Goal: Task Accomplishment & Management: Use online tool/utility

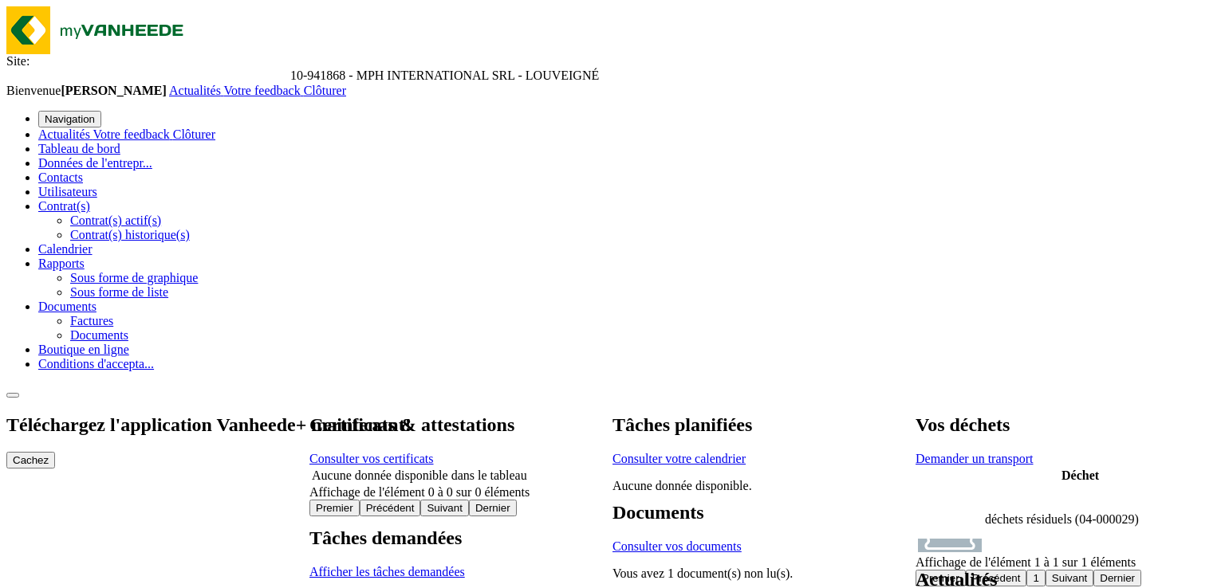
click at [346, 84] on span "Clôturer" at bounding box center [325, 91] width 42 height 14
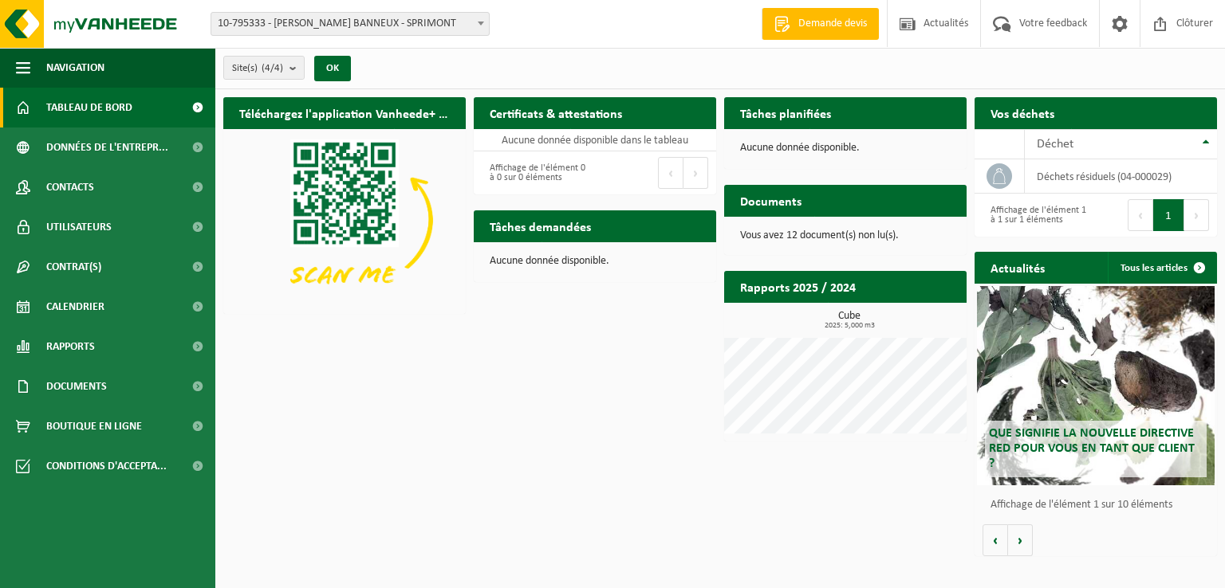
click at [88, 109] on span "Tableau de bord" at bounding box center [89, 108] width 86 height 40
click at [121, 378] on link "Documents" at bounding box center [107, 387] width 215 height 40
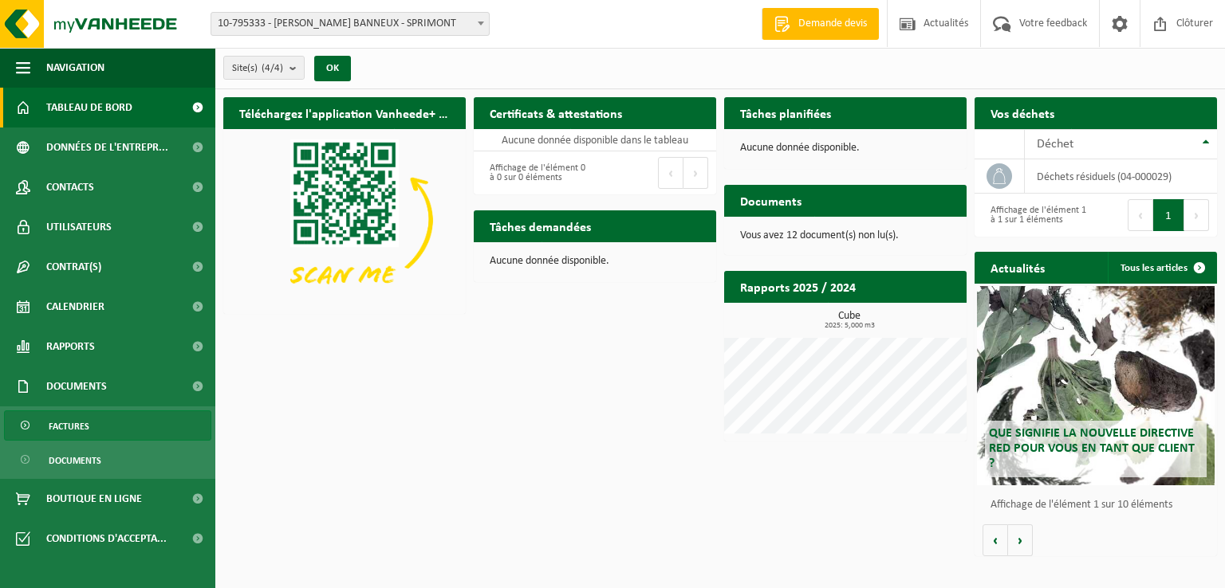
click at [76, 430] on span "Factures" at bounding box center [69, 426] width 41 height 30
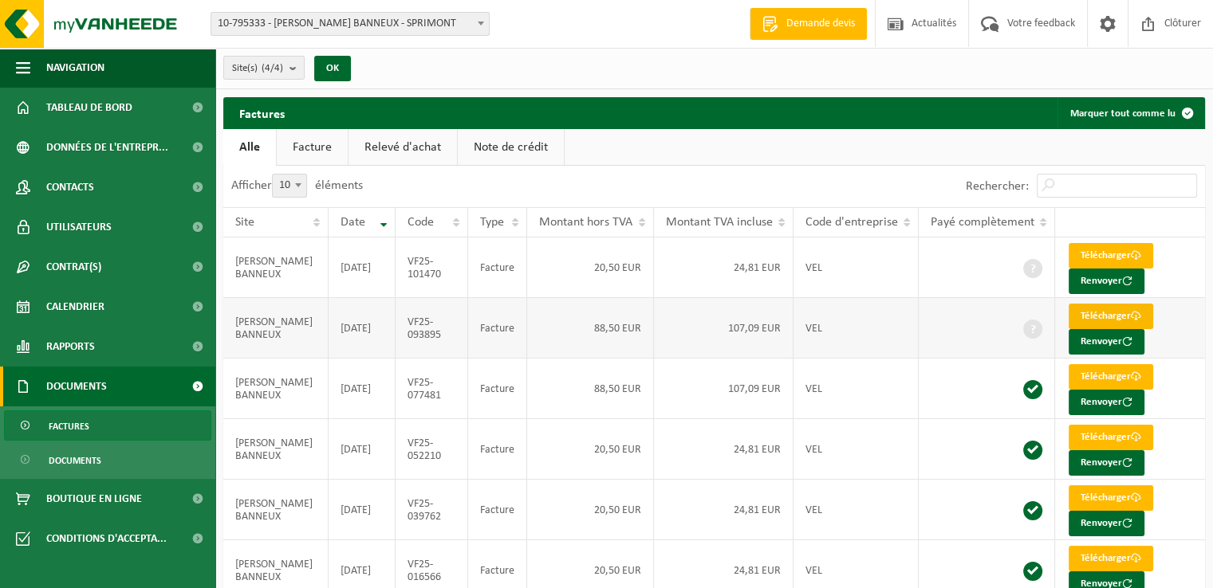
click at [1112, 312] on link "Télécharger" at bounding box center [1111, 317] width 85 height 26
click at [1190, 26] on span "Clôturer" at bounding box center [1182, 23] width 45 height 47
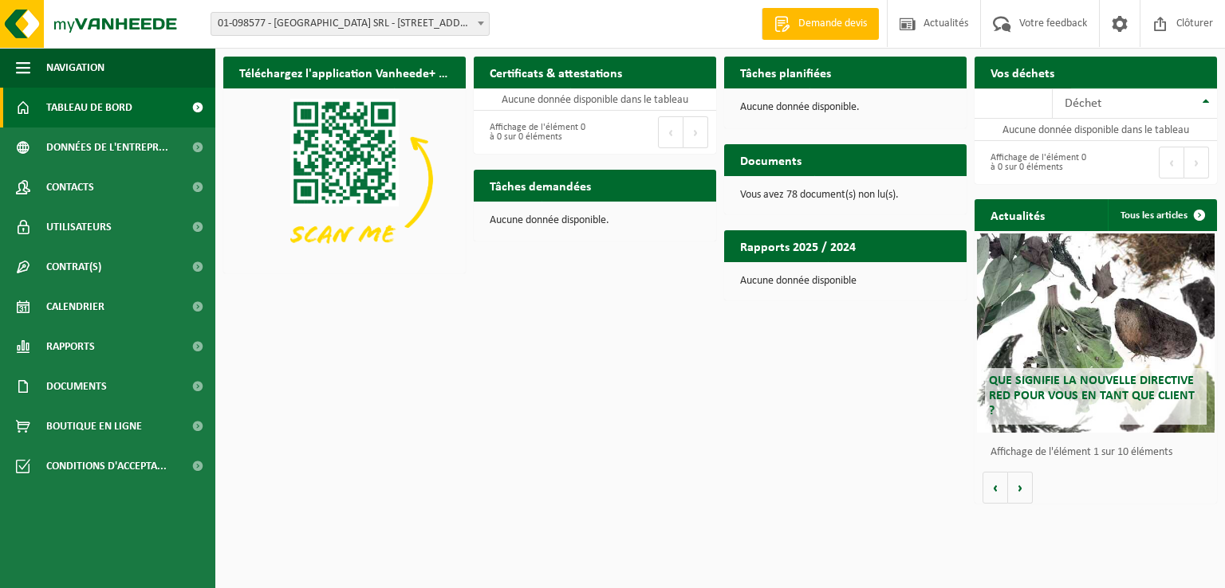
click at [1175, 99] on span "Demander un transport" at bounding box center [1136, 104] width 104 height 10
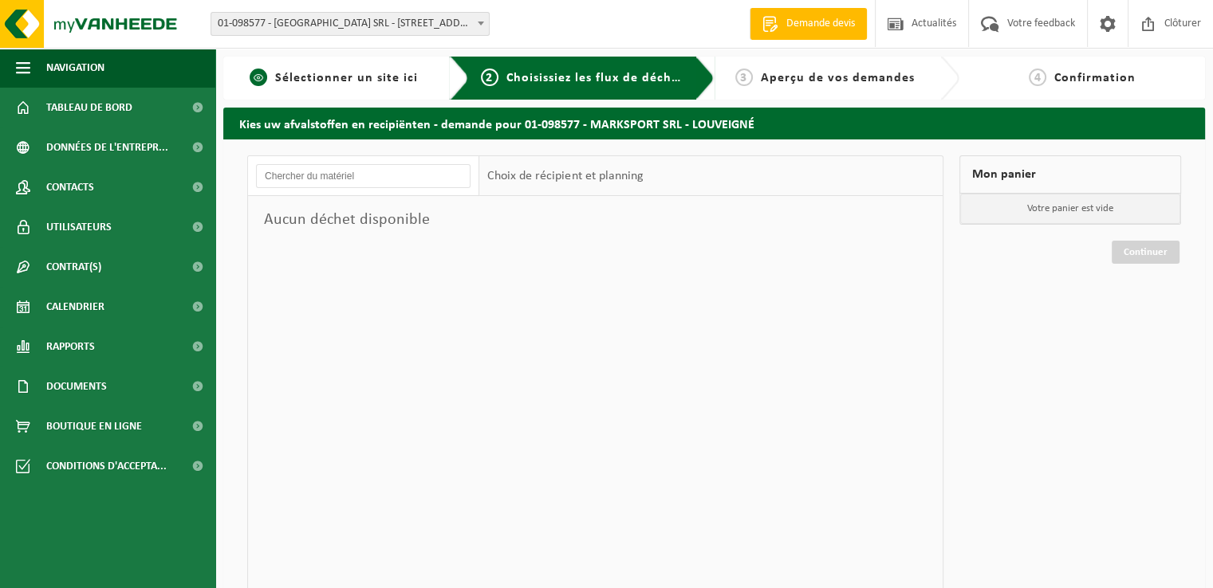
click at [335, 72] on span "Sélectionner un site ici" at bounding box center [346, 78] width 143 height 13
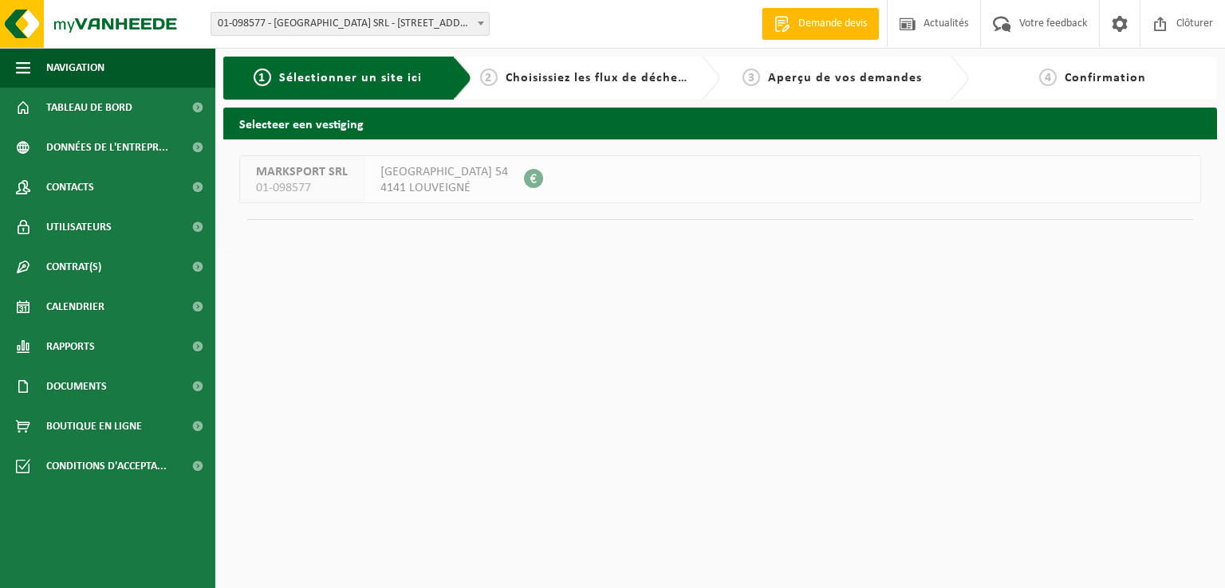
click at [289, 183] on span "01-098577" at bounding box center [302, 188] width 92 height 16
click at [525, 177] on span at bounding box center [533, 178] width 19 height 19
click at [462, 180] on span "4141 LOUVEIGNÉ" at bounding box center [444, 188] width 128 height 16
click at [1193, 17] on span "Clôturer" at bounding box center [1194, 23] width 45 height 47
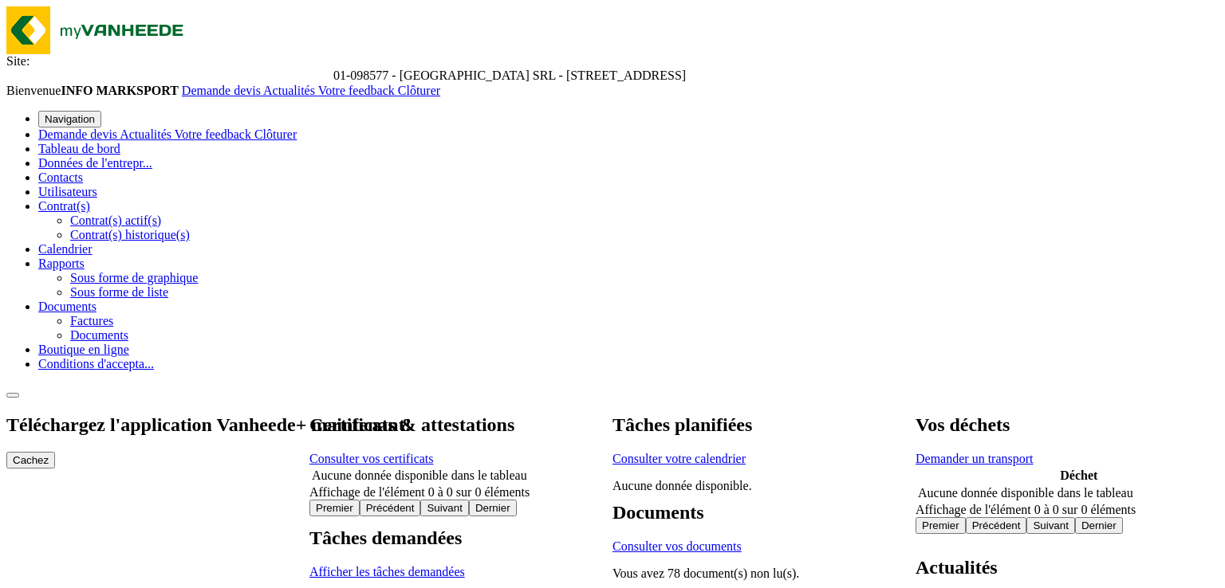
click at [96, 313] on span "Documents" at bounding box center [67, 307] width 58 height 14
click at [70, 328] on span "Factures" at bounding box center [91, 321] width 43 height 14
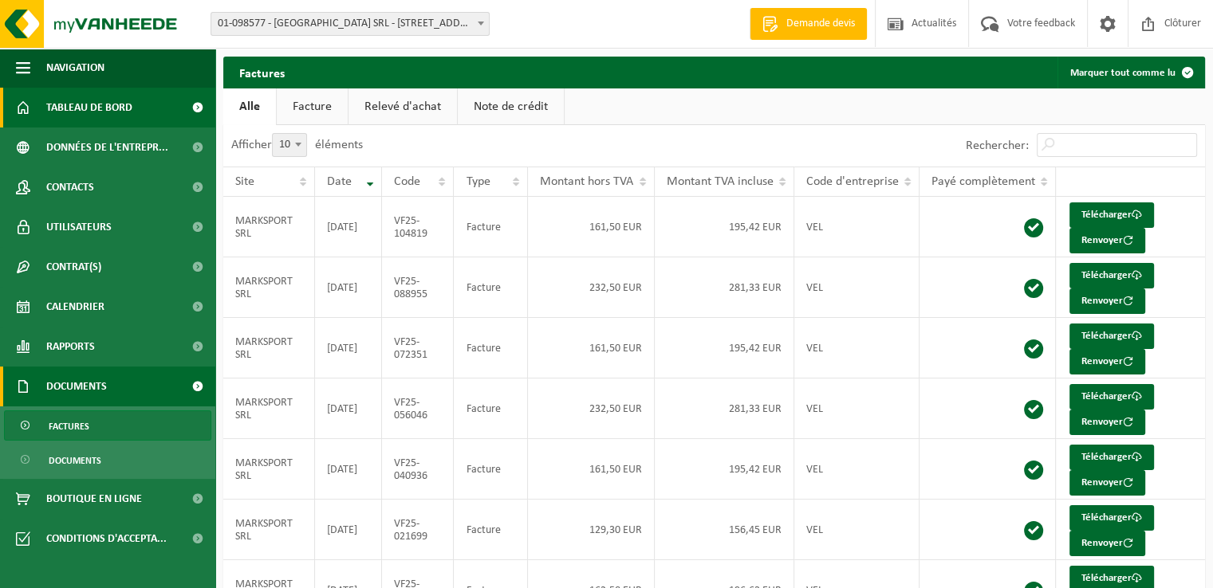
click at [102, 109] on span "Tableau de bord" at bounding box center [89, 108] width 86 height 40
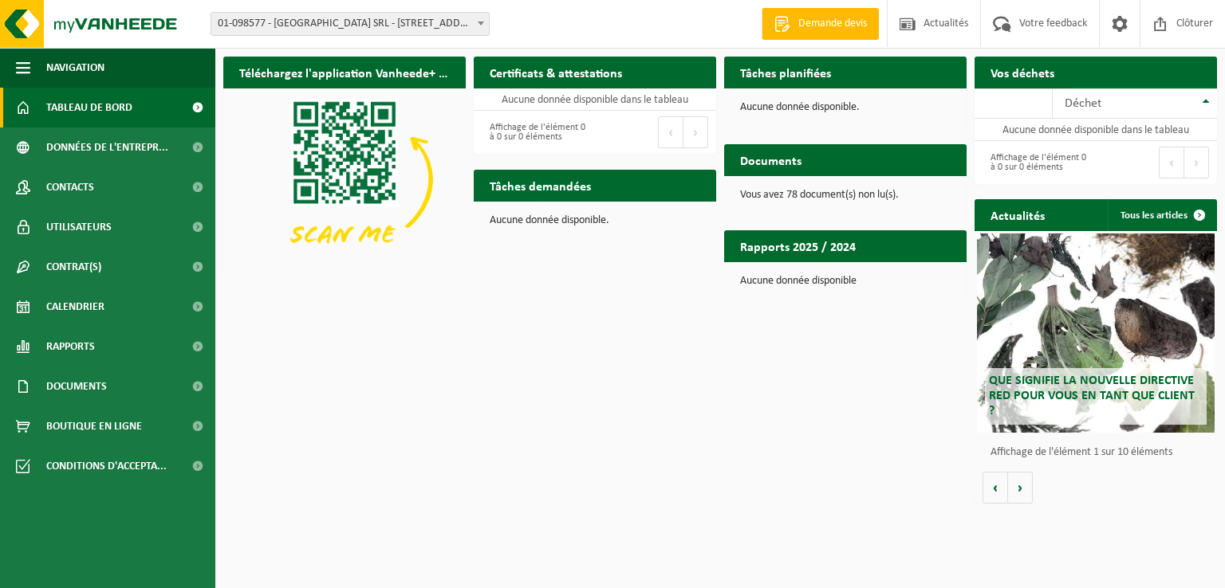
click at [1146, 99] on span "Demander un transport" at bounding box center [1136, 104] width 104 height 10
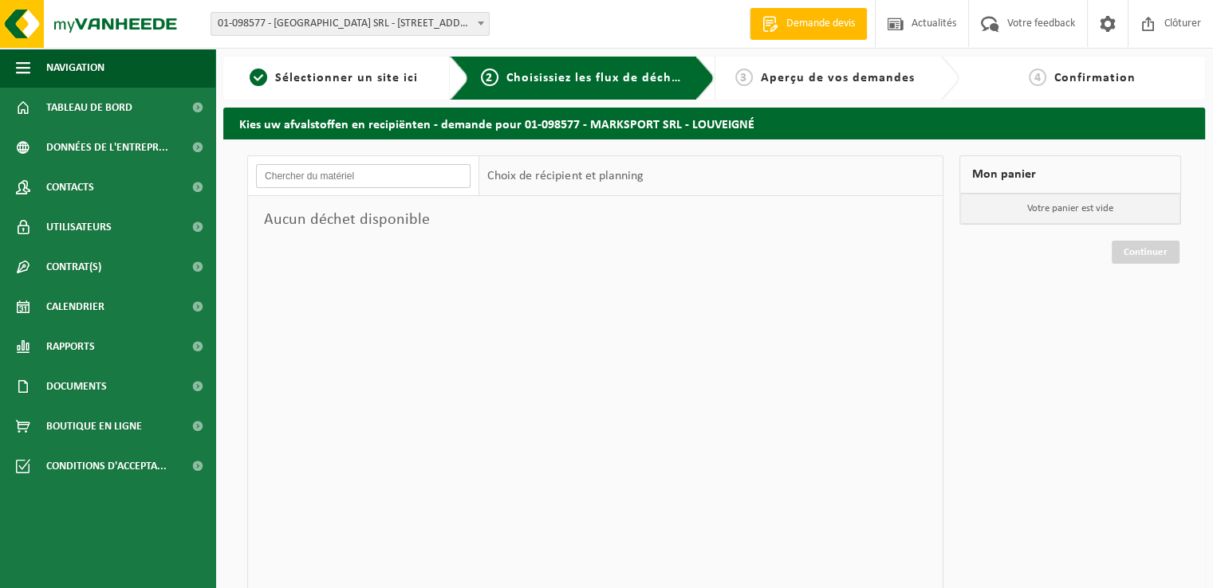
click at [332, 182] on input "text" at bounding box center [363, 176] width 215 height 24
click at [581, 177] on div "Choix de récipient et planning" at bounding box center [564, 176] width 171 height 40
